Goal: Information Seeking & Learning: Learn about a topic

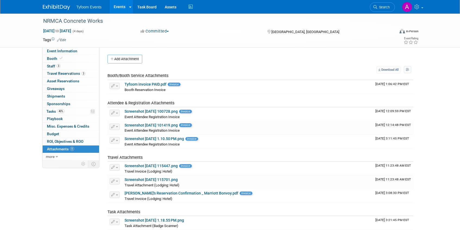
click at [117, 8] on link "Events" at bounding box center [120, 7] width 20 height 14
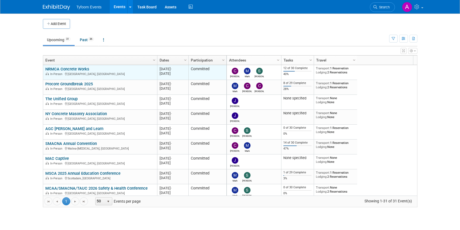
click at [68, 69] on link "NRMCA Concrete Works" at bounding box center [67, 69] width 44 height 5
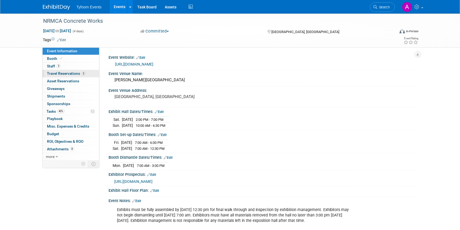
click at [63, 74] on span "Travel Reservations 3" at bounding box center [66, 73] width 39 height 4
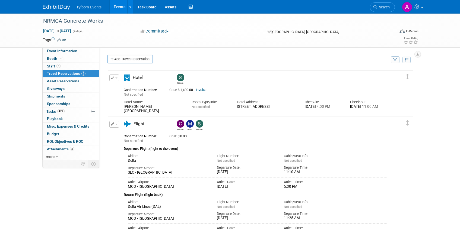
click at [115, 7] on link "Events" at bounding box center [120, 7] width 20 height 14
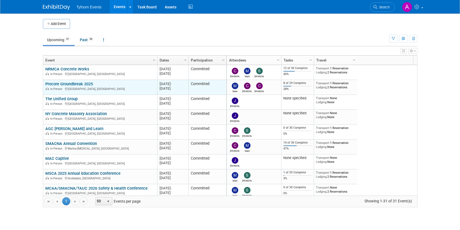
click at [66, 84] on link "Procore Groundbreak 2025" at bounding box center [68, 84] width 47 height 5
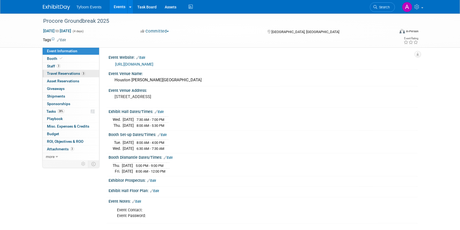
click at [59, 73] on span "Travel Reservations 3" at bounding box center [66, 73] width 39 height 4
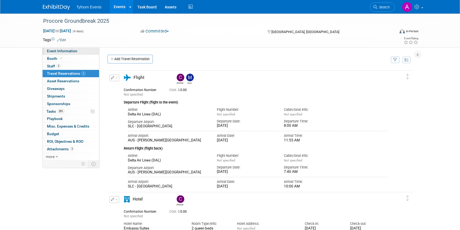
click at [66, 52] on span "Event Information" at bounding box center [62, 51] width 30 height 4
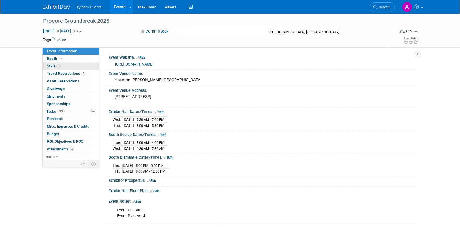
click at [53, 68] on span "Staff 3" at bounding box center [54, 66] width 14 height 4
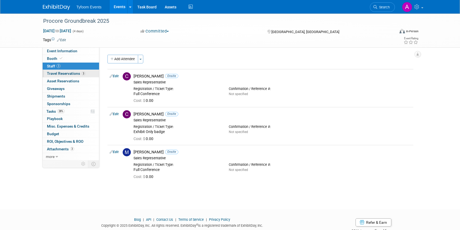
click at [69, 73] on span "Travel Reservations 3" at bounding box center [66, 73] width 39 height 4
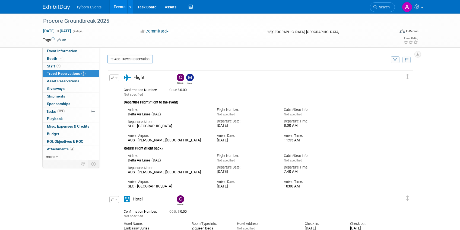
click at [113, 5] on link "Events" at bounding box center [120, 7] width 20 height 14
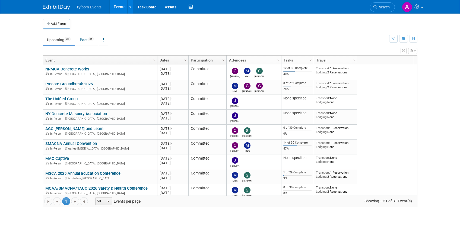
click at [52, 39] on link "Upcoming 31" at bounding box center [59, 40] width 32 height 10
click at [83, 39] on link "Past 36" at bounding box center [87, 40] width 22 height 10
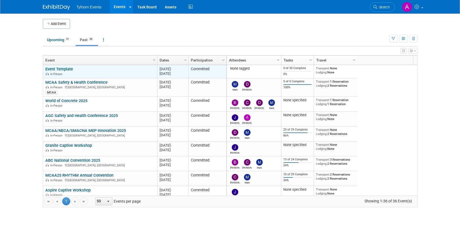
click at [62, 70] on link "Event Template" at bounding box center [59, 69] width 28 height 5
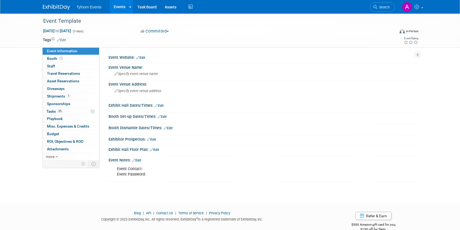
click at [139, 161] on link "Edit" at bounding box center [136, 161] width 9 height 4
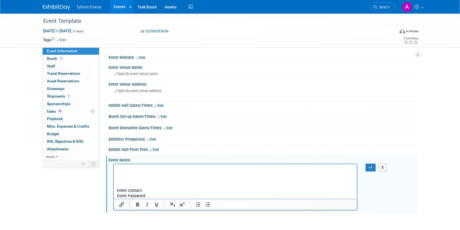
click at [123, 168] on p "Rich Text Area. Press ALT-0 for help." at bounding box center [235, 169] width 237 height 5
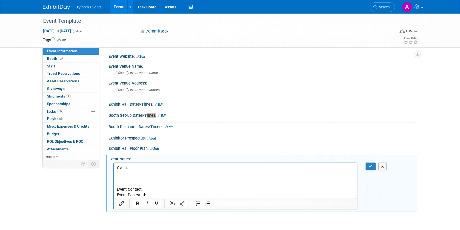
click at [135, 176] on p "Rich Text Area. Press ALT-0 for help." at bounding box center [235, 173] width 237 height 5
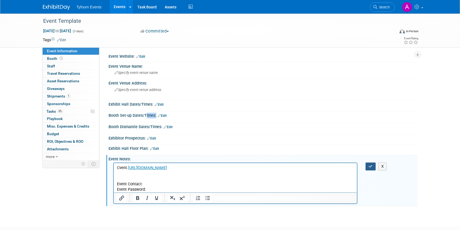
drag, startPoint x: 370, startPoint y: 167, endPoint x: 371, endPoint y: 176, distance: 8.5
click at [371, 176] on div "Event Contact: Event Password: X" at bounding box center [263, 182] width 309 height 43
click at [369, 167] on icon "button" at bounding box center [371, 167] width 4 height 4
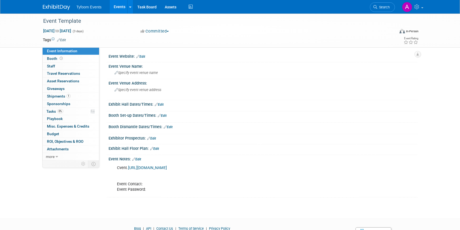
click at [116, 6] on link "Events" at bounding box center [120, 7] width 20 height 14
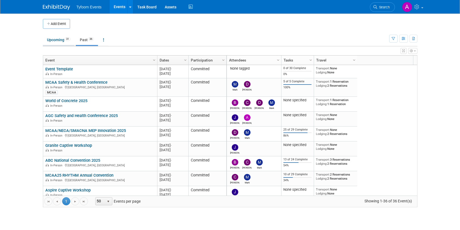
click at [55, 41] on link "Upcoming 31" at bounding box center [59, 40] width 32 height 10
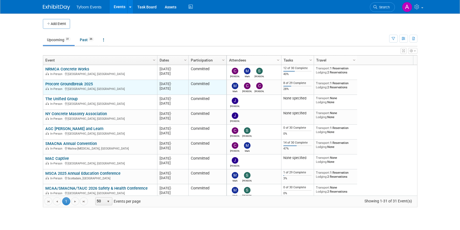
click at [66, 83] on link "Procore Groundbreak 2025" at bounding box center [68, 84] width 47 height 5
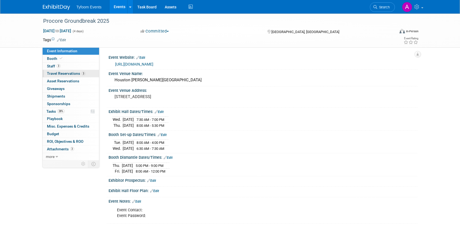
click at [58, 74] on span "Travel Reservations 3" at bounding box center [66, 73] width 39 height 4
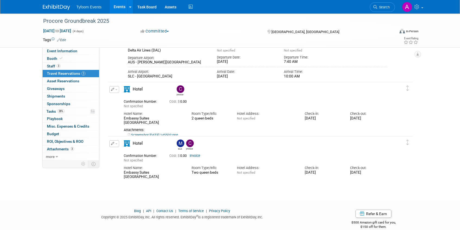
scroll to position [111, 0]
click at [177, 132] on link "Screenshot 2025-06-24 145502.png" at bounding box center [153, 134] width 50 height 4
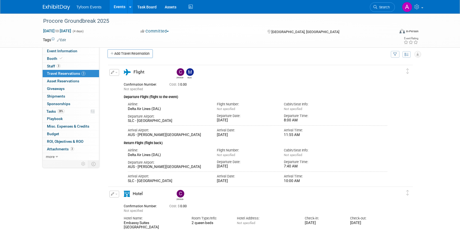
scroll to position [0, 0]
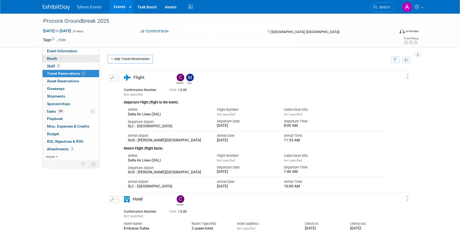
click at [63, 58] on link "Booth" at bounding box center [71, 58] width 56 height 7
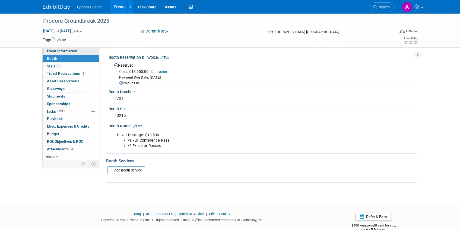
click at [64, 53] on span "Event Information" at bounding box center [62, 51] width 30 height 4
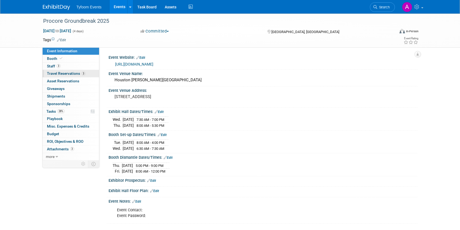
click at [65, 74] on span "Travel Reservations 3" at bounding box center [66, 73] width 39 height 4
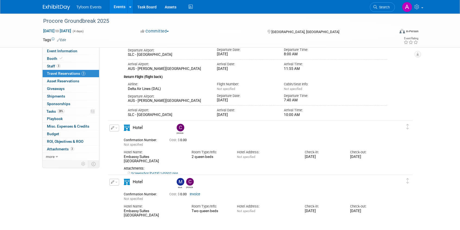
scroll to position [119, 0]
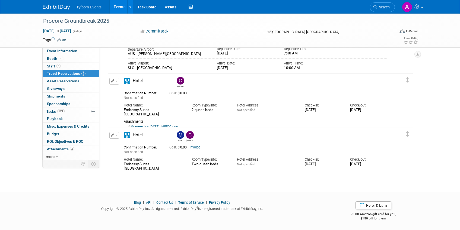
click at [115, 9] on link "Events" at bounding box center [120, 7] width 20 height 14
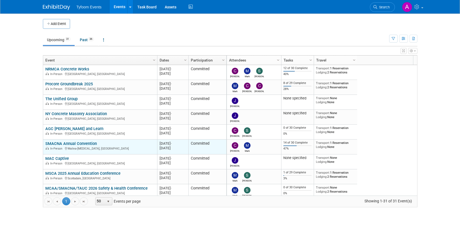
click at [62, 145] on link "SMACNA Annual Convention" at bounding box center [71, 143] width 52 height 5
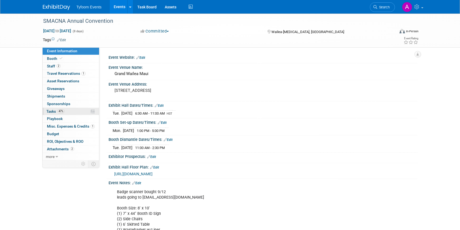
click at [55, 110] on span "Tasks 47%" at bounding box center [55, 111] width 18 height 4
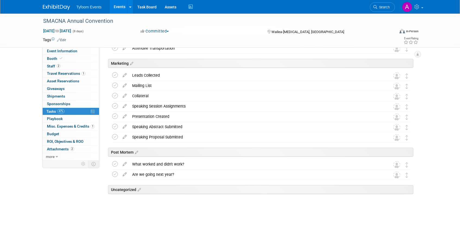
scroll to position [116, 0]
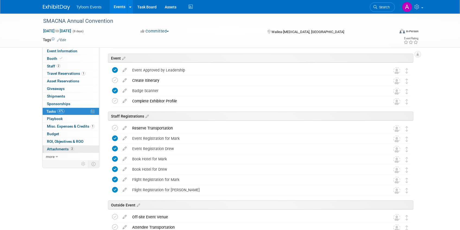
click at [62, 149] on span "Attachments 2" at bounding box center [60, 149] width 27 height 4
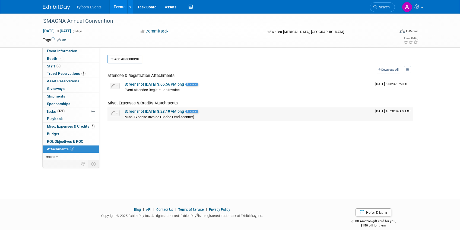
click at [178, 112] on link "Screenshot 2025-09-17 at 8.28.19 AM.png" at bounding box center [154, 111] width 59 height 4
click at [119, 7] on link "Events" at bounding box center [120, 7] width 20 height 14
